Goal: Information Seeking & Learning: Learn about a topic

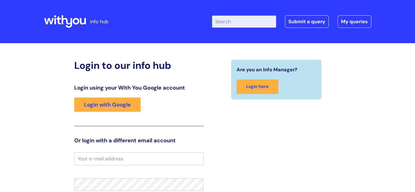
click at [251, 21] on input "Enter your search term here..." at bounding box center [244, 22] width 64 height 12
type input "annual appr"
click button "Search" at bounding box center [0, 0] width 0 height 0
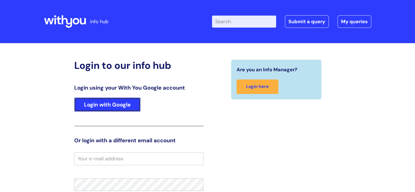
click at [106, 101] on link "Login with Google" at bounding box center [107, 104] width 66 height 14
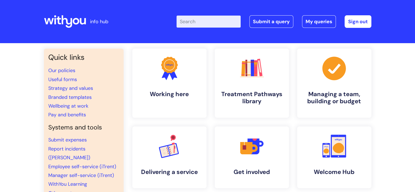
click at [207, 20] on input "Enter your search term here..." at bounding box center [209, 22] width 64 height 12
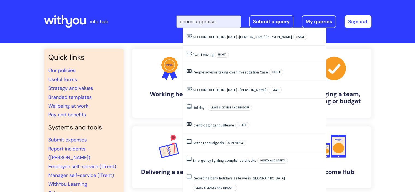
type input "annual appraisal"
click button "Search" at bounding box center [0, 0] width 0 height 0
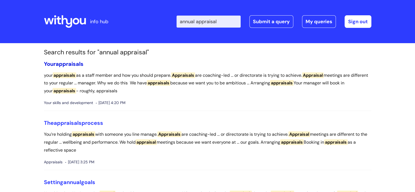
click at [81, 62] on span "appraisals" at bounding box center [70, 63] width 28 height 7
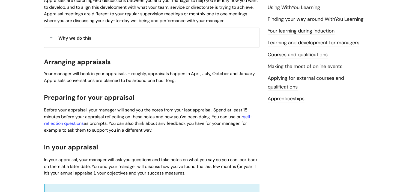
scroll to position [191, 0]
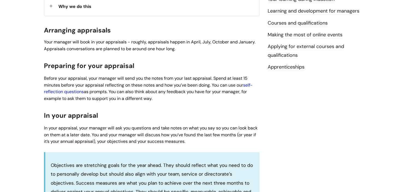
click at [67, 90] on link "self-reflection questions" at bounding box center [148, 88] width 209 height 13
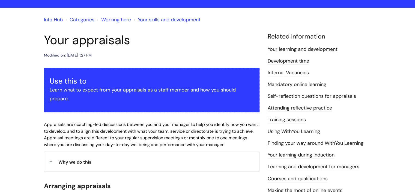
scroll to position [0, 0]
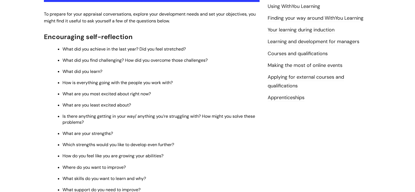
scroll to position [191, 0]
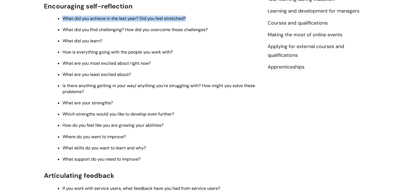
drag, startPoint x: 99, startPoint y: 17, endPoint x: 198, endPoint y: 17, distance: 98.8
click at [198, 17] on ul "What did you achieve in the last year? Did you feel stretched? What did you fin…" at bounding box center [154, 88] width 210 height 147
click at [208, 33] on p "What did you find challenging? How did you overcome those challenges?" at bounding box center [161, 30] width 197 height 6
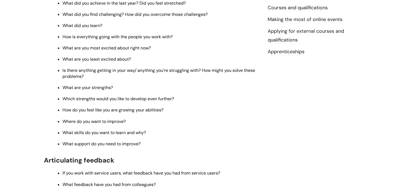
scroll to position [218, 0]
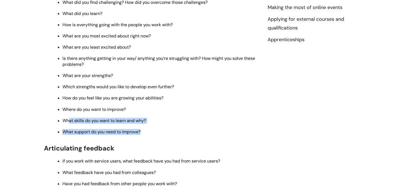
drag, startPoint x: 152, startPoint y: 135, endPoint x: 70, endPoint y: 122, distance: 82.9
click at [70, 122] on ul "What did you achieve in the last year? Did you feel stretched? What did you fin…" at bounding box center [154, 60] width 210 height 147
click at [189, 122] on p "What skills do you want to learn and why?" at bounding box center [161, 121] width 197 height 6
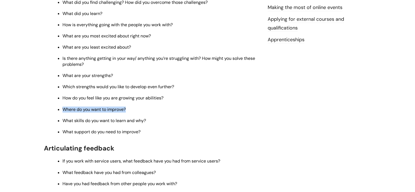
drag, startPoint x: 147, startPoint y: 113, endPoint x: 58, endPoint y: 113, distance: 89.0
click at [63, 112] on li "Where do you want to improve?" at bounding box center [161, 109] width 197 height 7
copy span "Where do you want to improve?"
click at [124, 96] on ul "What did you achieve in the last year? Did you feel stretched? What did you fin…" at bounding box center [154, 60] width 210 height 147
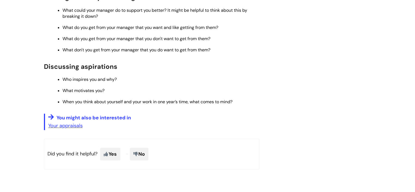
scroll to position [437, 0]
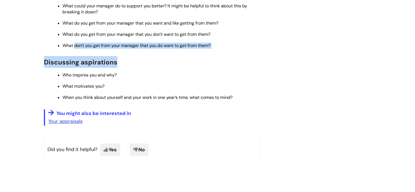
drag, startPoint x: 75, startPoint y: 49, endPoint x: 156, endPoint y: 55, distance: 81.1
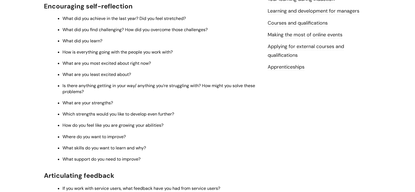
scroll to position [355, 0]
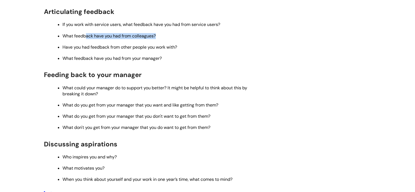
drag, startPoint x: 86, startPoint y: 42, endPoint x: 166, endPoint y: 41, distance: 80.3
click at [166, 39] on p "What feedback have you had from colleagues?" at bounding box center [161, 36] width 197 height 6
click at [86, 50] on span "Have you had feedback from other people you work with?" at bounding box center [120, 47] width 115 height 6
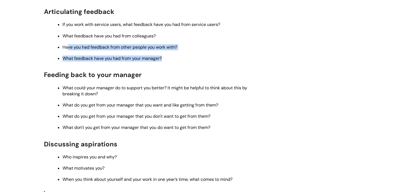
drag, startPoint x: 67, startPoint y: 51, endPoint x: 179, endPoint y: 63, distance: 112.3
click at [179, 61] on ul "If you work with service users, what feedback have you had from service users? …" at bounding box center [154, 41] width 210 height 40
click at [210, 61] on p "What feedback have you had from your manager?" at bounding box center [161, 58] width 197 height 6
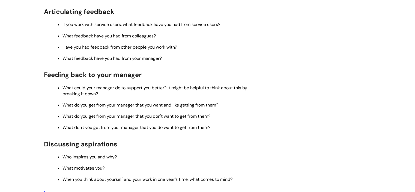
scroll to position [437, 0]
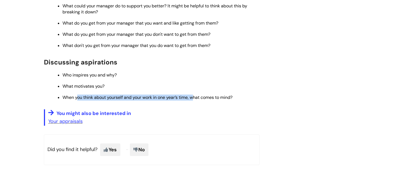
drag, startPoint x: 79, startPoint y: 104, endPoint x: 196, endPoint y: 106, distance: 117.4
click at [196, 100] on span "When you think about yourself and your work in one year’s time, what comes to m…" at bounding box center [148, 97] width 170 height 6
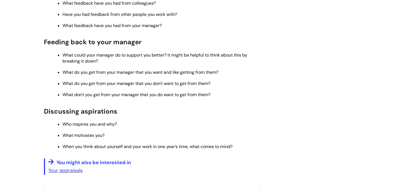
scroll to position [386, 0]
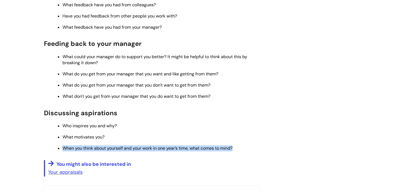
drag, startPoint x: 239, startPoint y: 155, endPoint x: 58, endPoint y: 152, distance: 181.0
click at [63, 151] on li "When you think about yourself and your work in one year’s time, what comes to m…" at bounding box center [161, 147] width 197 height 7
copy span "When you think about yourself and your work in one year’s time, what comes to m…"
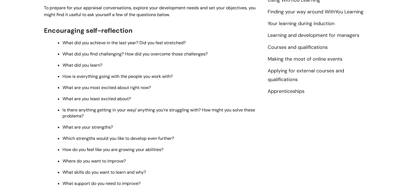
scroll to position [168, 0]
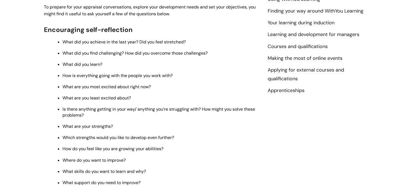
click at [193, 162] on p "Where do you want to improve?" at bounding box center [161, 160] width 197 height 6
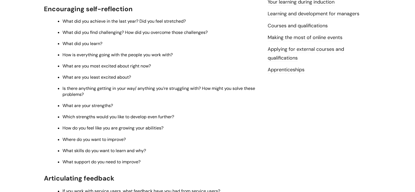
scroll to position [184, 0]
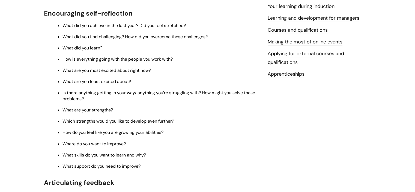
click at [284, 121] on div "Self-reflection questions for appraisals Modified on: Fri, 19 Feb, 2021 at 2:53…" at bounding box center [208, 155] width 336 height 542
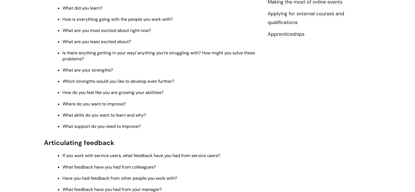
scroll to position [226, 0]
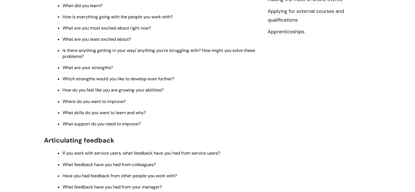
click at [283, 106] on div "Self-reflection questions for appraisals Modified on: Fri, 19 Feb, 2021 at 2:53…" at bounding box center [208, 113] width 336 height 542
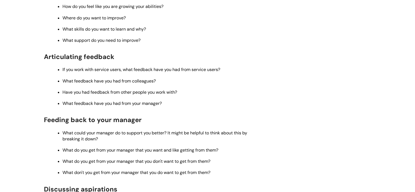
scroll to position [312, 0]
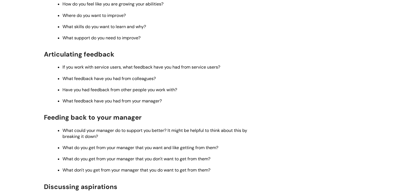
click at [311, 149] on div "Self-reflection questions for appraisals Modified on: Fri, 19 Feb, 2021 at 2:53…" at bounding box center [208, 27] width 336 height 542
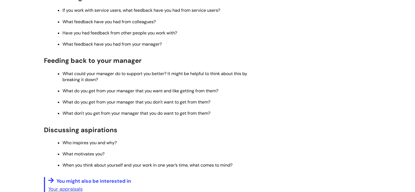
scroll to position [366, 0]
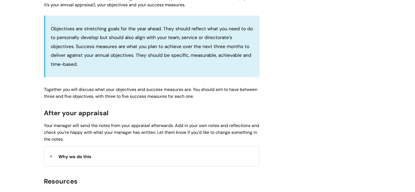
scroll to position [464, 0]
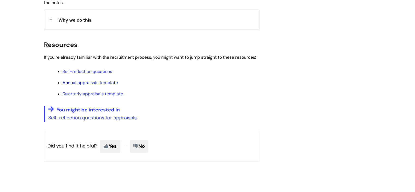
click at [109, 84] on link "Annual appraisals template" at bounding box center [90, 83] width 55 height 6
